Goal: Check status: Check status

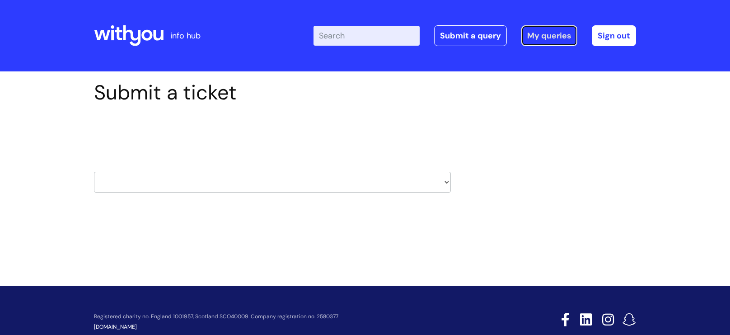
click at [531, 39] on link "My queries" at bounding box center [549, 35] width 56 height 21
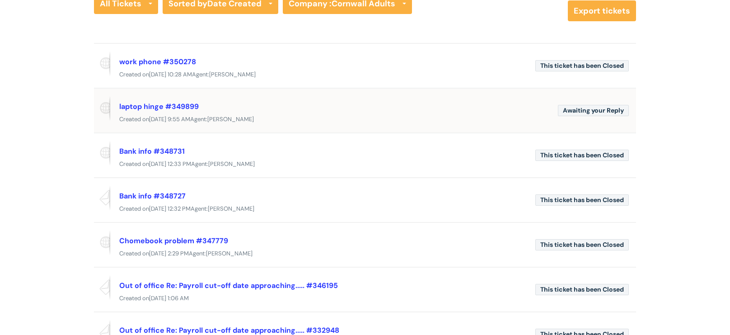
scroll to position [88, 0]
click at [166, 147] on link "Bank info #348731" at bounding box center [151, 150] width 65 height 9
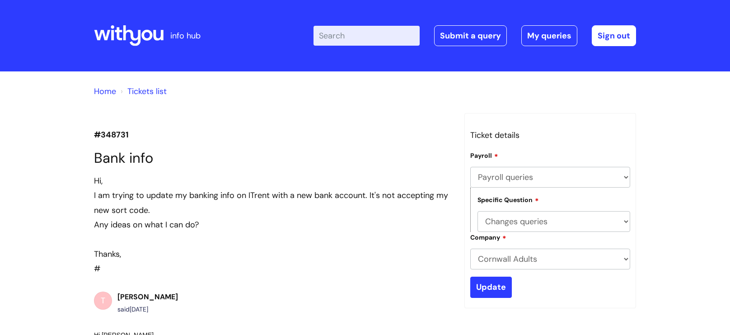
select select "Payroll queries"
select select "Changes queries"
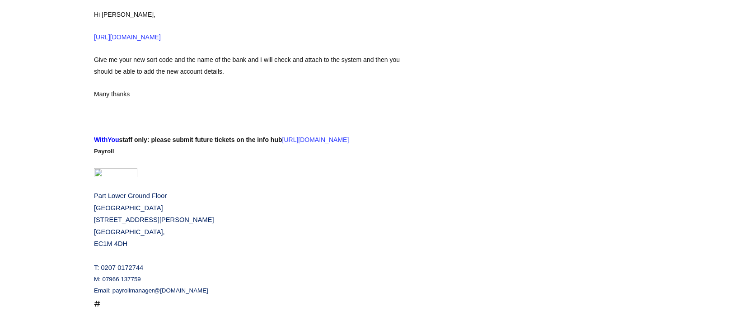
scroll to position [322, 0]
